Goal: Transaction & Acquisition: Purchase product/service

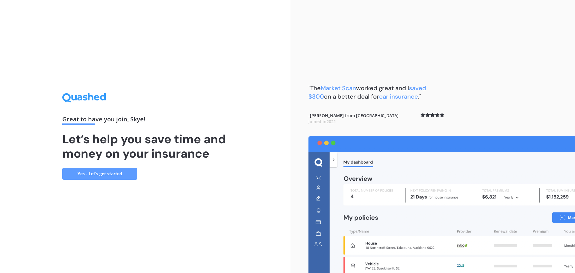
click at [117, 172] on link "Yes - Let’s get started" at bounding box center [99, 174] width 75 height 12
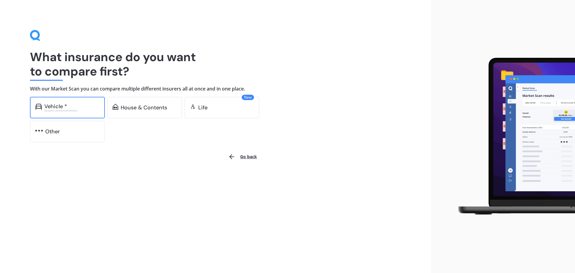
click at [71, 107] on div "Vehicle *" at bounding box center [71, 106] width 55 height 6
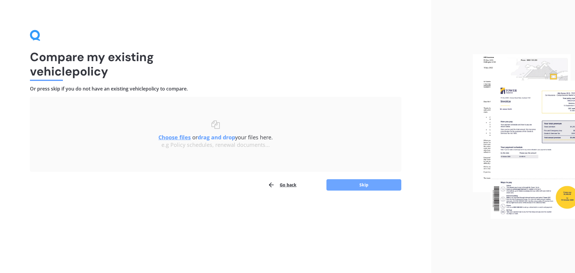
click at [354, 183] on button "Skip" at bounding box center [363, 184] width 75 height 11
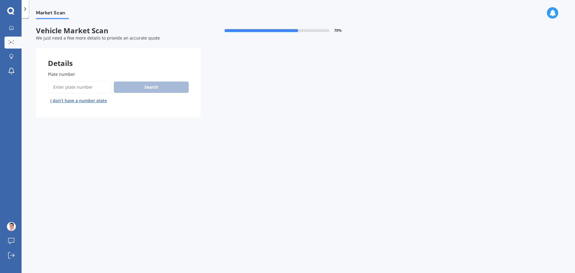
click at [72, 86] on input "Plate number" at bounding box center [79, 87] width 63 height 13
type input "qce816"
click at [162, 91] on button "Search" at bounding box center [151, 86] width 75 height 11
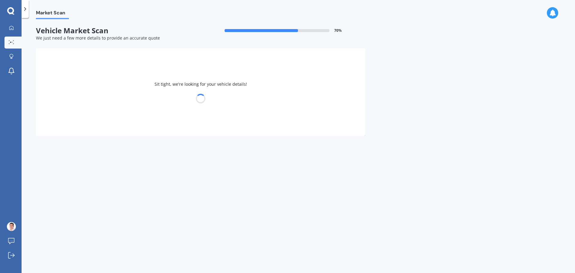
select select "TESLA"
select select "Y"
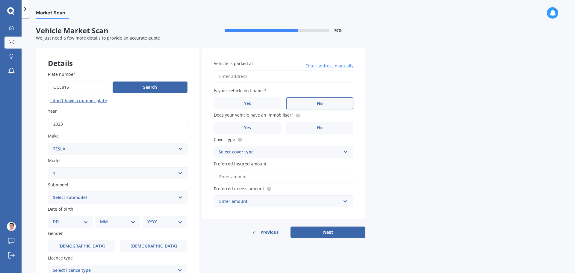
click at [335, 101] on label "No" at bounding box center [319, 103] width 67 height 12
click at [0, 0] on input "No" at bounding box center [0, 0] width 0 height 0
click at [300, 128] on label "No" at bounding box center [319, 128] width 67 height 12
click at [0, 0] on input "No" at bounding box center [0, 0] width 0 height 0
click at [262, 78] on input "Vehicle is parked at" at bounding box center [284, 76] width 140 height 13
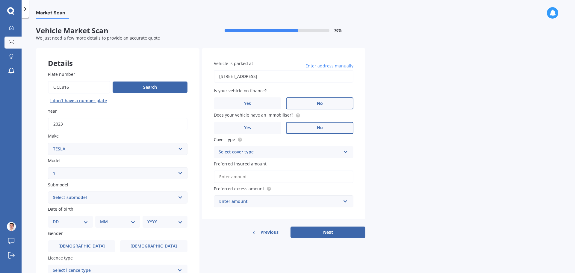
type input "[STREET_ADDRESS]"
click at [425, 113] on div "Market Scan Vehicle Market Scan 70 % We just need a few more details to provide…" at bounding box center [298, 146] width 553 height 255
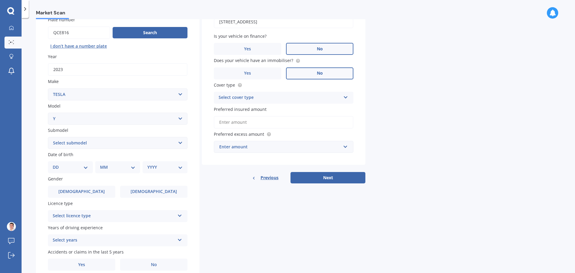
scroll to position [60, 0]
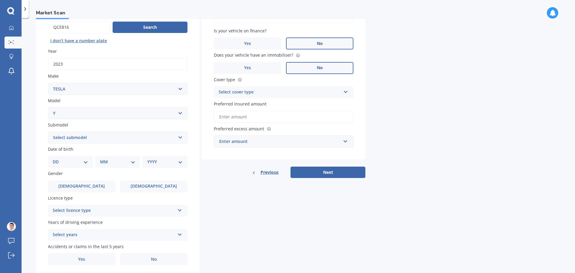
click at [297, 93] on div "Select cover type" at bounding box center [280, 92] width 122 height 7
click at [295, 103] on div "Comprehensive" at bounding box center [283, 104] width 139 height 11
click at [270, 115] on input "Preferred insured amount" at bounding box center [284, 117] width 140 height 13
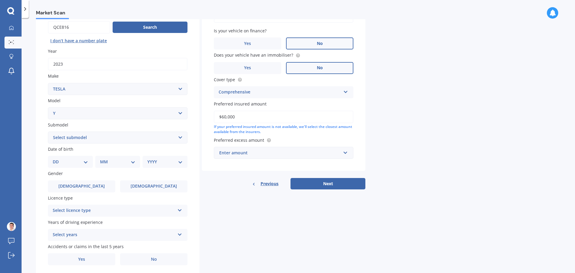
type input "$60,000"
click at [421, 135] on div "Market Scan Vehicle Market Scan 70 % We just need a few more details to provide…" at bounding box center [298, 146] width 553 height 255
click at [310, 153] on div "Enter amount" at bounding box center [280, 152] width 122 height 7
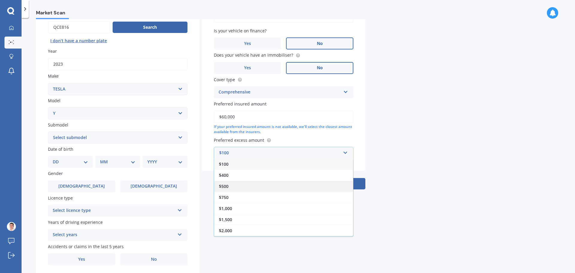
click at [276, 184] on div "$500" at bounding box center [283, 186] width 139 height 11
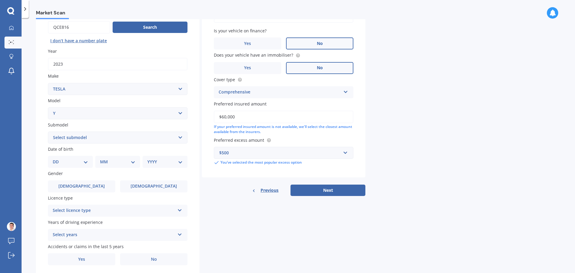
click at [471, 147] on div "Market Scan Vehicle Market Scan 70 % We just need a few more details to provide…" at bounding box center [298, 146] width 553 height 255
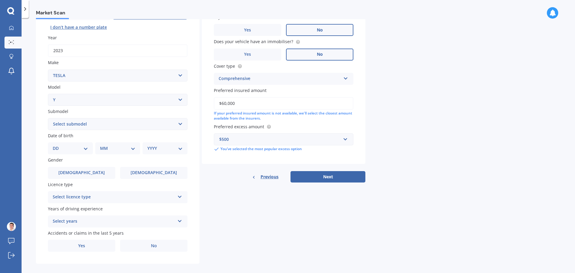
scroll to position [80, 0]
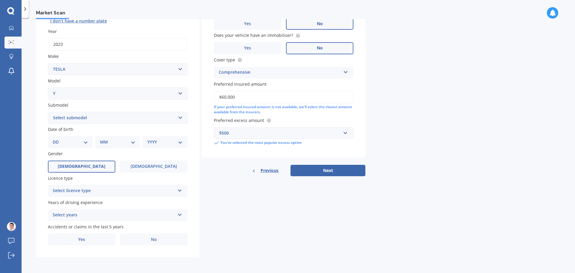
click at [82, 165] on span "[DEMOGRAPHIC_DATA]" at bounding box center [82, 166] width 48 height 5
click at [0, 0] on input "[DEMOGRAPHIC_DATA]" at bounding box center [0, 0] width 0 height 0
click at [81, 117] on select "Select submodel EV" at bounding box center [118, 118] width 140 height 12
select select "EV"
click at [48, 112] on select "Select submodel EV" at bounding box center [118, 118] width 140 height 12
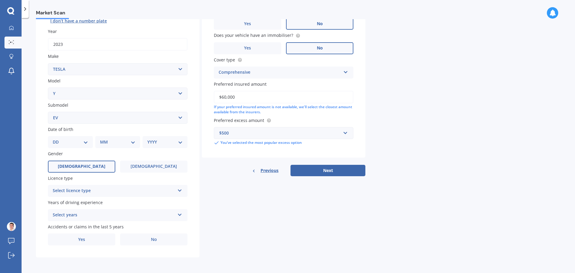
click at [69, 142] on select "DD 01 02 03 04 05 06 07 08 09 10 11 12 13 14 15 16 17 18 19 20 21 22 23 24 25 2…" at bounding box center [70, 142] width 35 height 7
select select "27"
click at [58, 139] on select "DD 01 02 03 04 05 06 07 08 09 10 11 12 13 14 15 16 17 18 19 20 21 22 23 24 25 2…" at bounding box center [70, 142] width 35 height 7
click at [121, 143] on select "MM 01 02 03 04 05 06 07 08 09 10 11 12" at bounding box center [118, 142] width 33 height 7
select select "02"
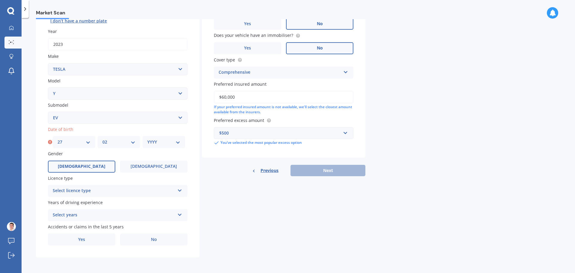
click at [102, 139] on select "MM 01 02 03 04 05 06 07 08 09 10 11 12" at bounding box center [118, 142] width 33 height 7
click at [167, 145] on select "YYYY 2025 2024 2023 2022 2021 2020 2019 2018 2017 2016 2015 2014 2013 2012 2011…" at bounding box center [163, 142] width 33 height 7
select select "1984"
click at [147, 139] on select "YYYY 2025 2024 2023 2022 2021 2020 2019 2018 2017 2016 2015 2014 2013 2012 2011…" at bounding box center [163, 142] width 33 height 7
click at [81, 188] on div "Select licence type" at bounding box center [114, 190] width 122 height 7
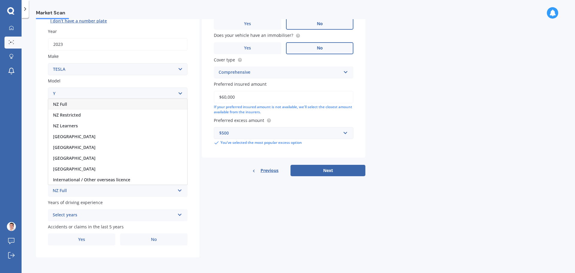
click at [96, 106] on div "NZ Full" at bounding box center [117, 104] width 139 height 11
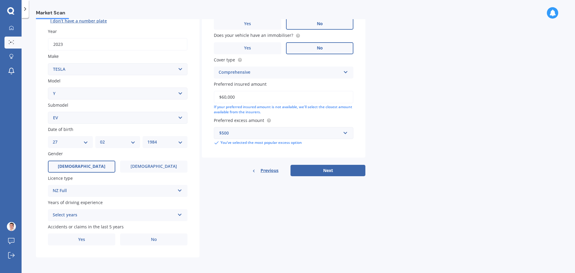
click at [77, 216] on div "Select years" at bounding box center [114, 214] width 122 height 7
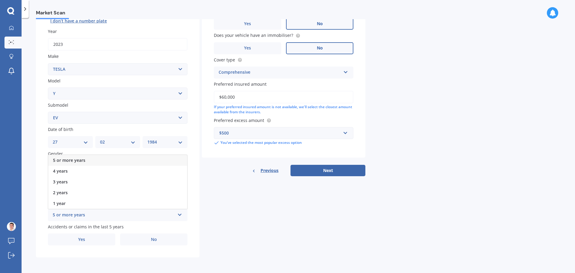
click at [87, 162] on div "5 or more years" at bounding box center [117, 160] width 139 height 11
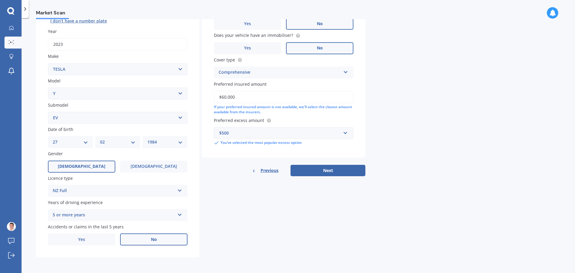
click at [154, 242] on span "No" at bounding box center [154, 239] width 6 height 5
click at [0, 0] on input "No" at bounding box center [0, 0] width 0 height 0
click at [325, 170] on button "Next" at bounding box center [328, 170] width 75 height 11
select select "27"
select select "02"
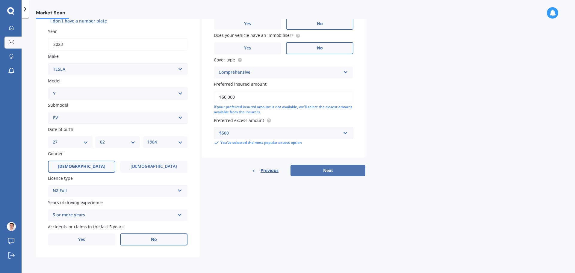
select select "1984"
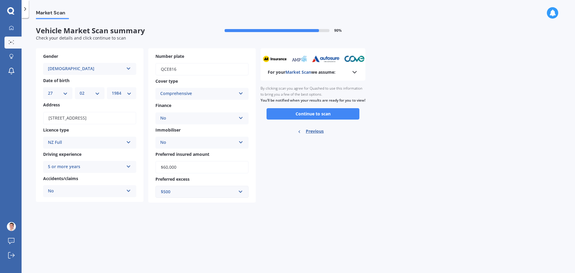
scroll to position [0, 0]
click at [329, 118] on button "Continue to scan" at bounding box center [313, 113] width 93 height 11
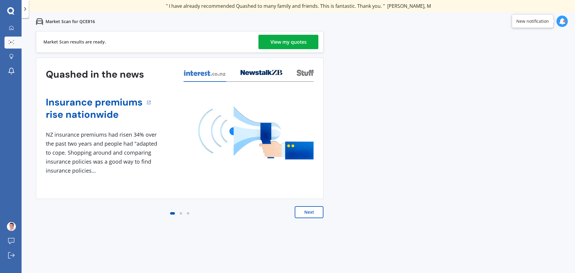
click at [304, 43] on div "View my quotes" at bounding box center [288, 42] width 36 height 14
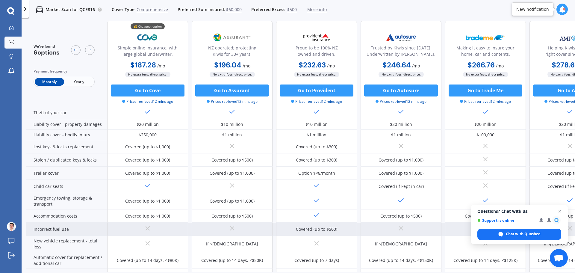
scroll to position [60, 0]
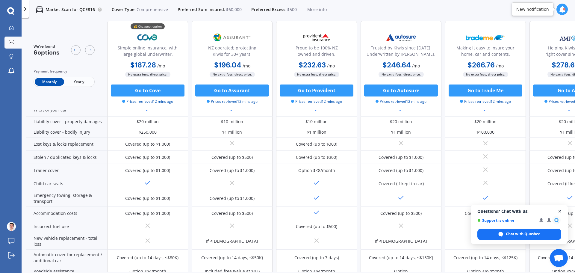
click at [560, 211] on span "Open chat" at bounding box center [559, 211] width 7 height 7
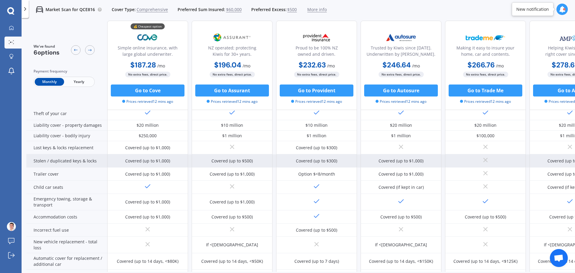
scroll to position [0, 0]
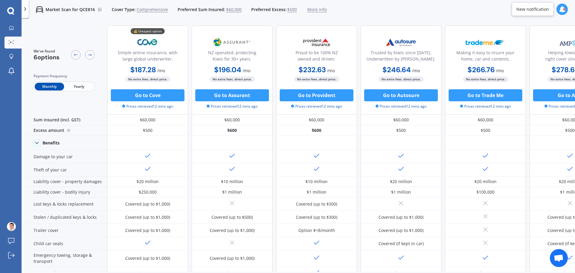
click at [82, 88] on span "Yearly" at bounding box center [78, 87] width 29 height 8
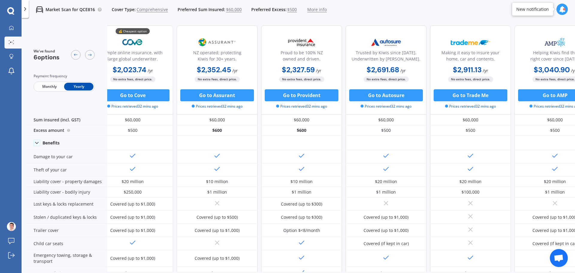
scroll to position [0, 38]
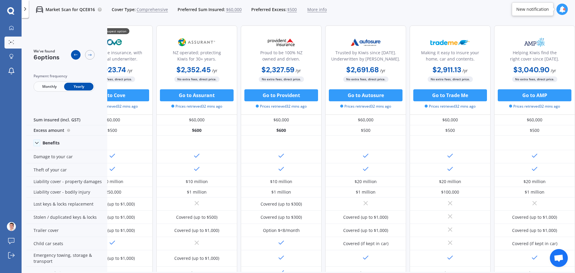
click at [74, 56] on icon at bounding box center [75, 54] width 5 height 5
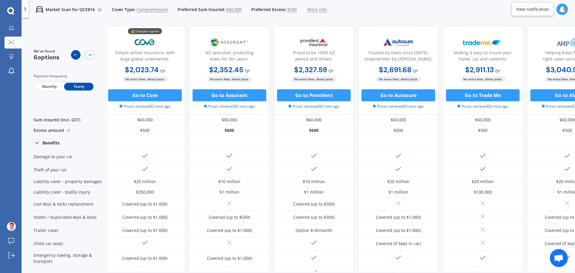
scroll to position [0, 0]
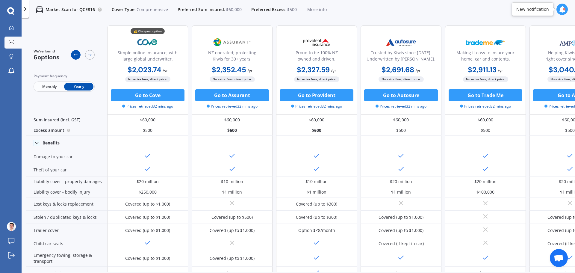
click at [74, 56] on icon at bounding box center [75, 54] width 5 height 5
click at [90, 55] on icon at bounding box center [89, 54] width 5 height 5
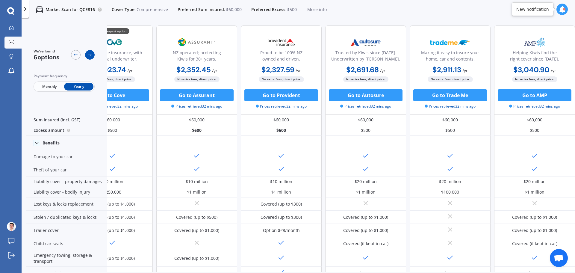
click at [90, 55] on icon at bounding box center [89, 54] width 5 height 5
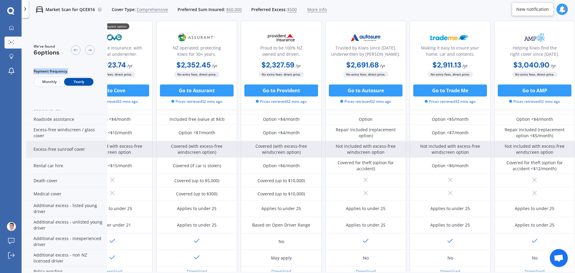
scroll to position [248, 38]
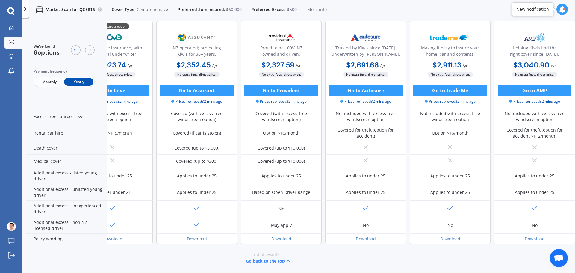
click at [360, 14] on div "Market Scan for QCE816 Cover Type: Comprehensive Preferred Sum Insured: $60,000…" at bounding box center [298, 9] width 553 height 19
click at [239, 11] on span "$60,000" at bounding box center [234, 10] width 16 height 6
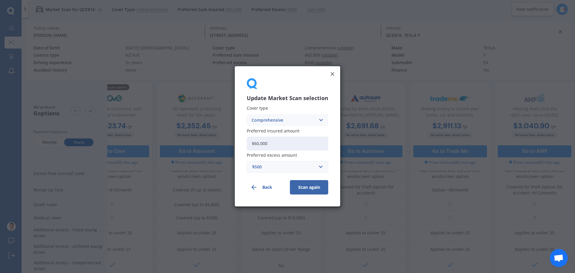
drag, startPoint x: 288, startPoint y: 142, endPoint x: 129, endPoint y: 132, distance: 159.3
click at [132, 134] on div "Update Market Scan selection Cover type Comprehensive Comprehensive Third Party…" at bounding box center [287, 136] width 575 height 273
type input "$59,000"
click at [312, 192] on button "Scan again" at bounding box center [309, 187] width 38 height 14
